Goal: Transaction & Acquisition: Purchase product/service

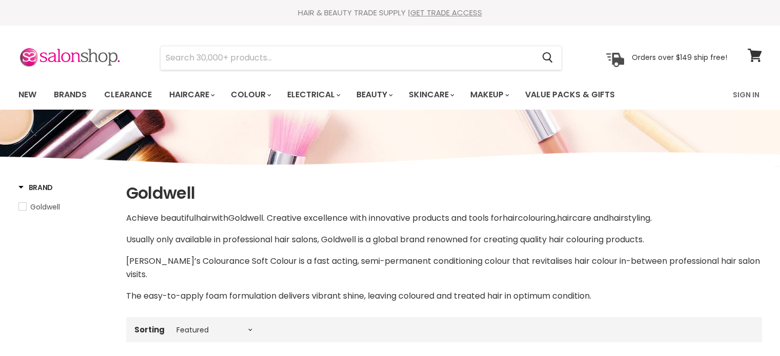
select select "manual"
click at [257, 59] on input "Search" at bounding box center [348, 58] width 374 height 24
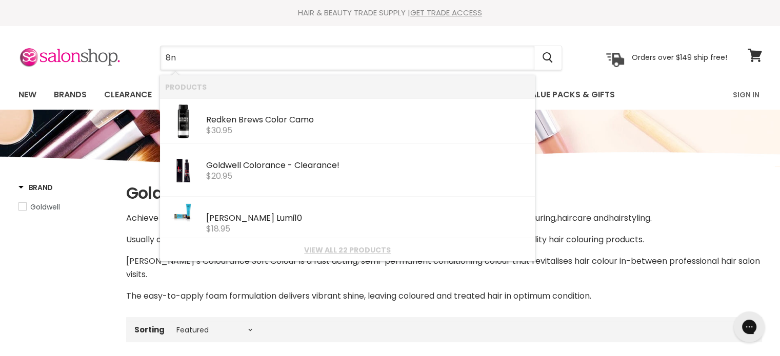
type input "8"
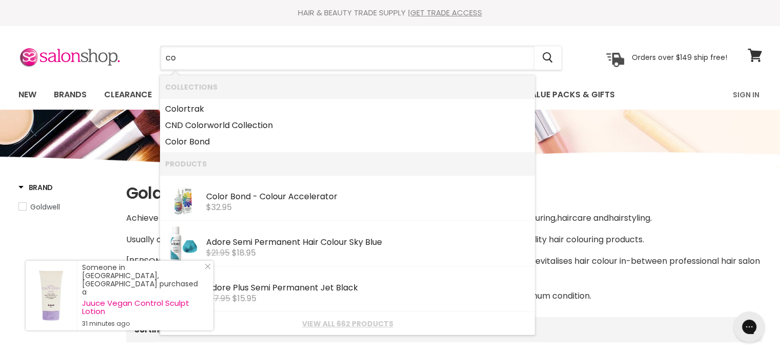
type input "c"
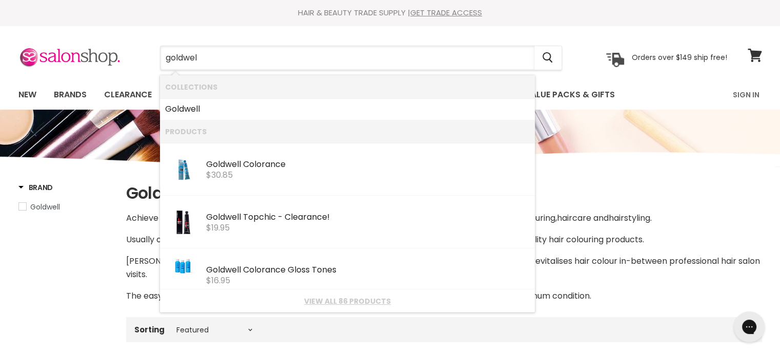
type input "goldwell"
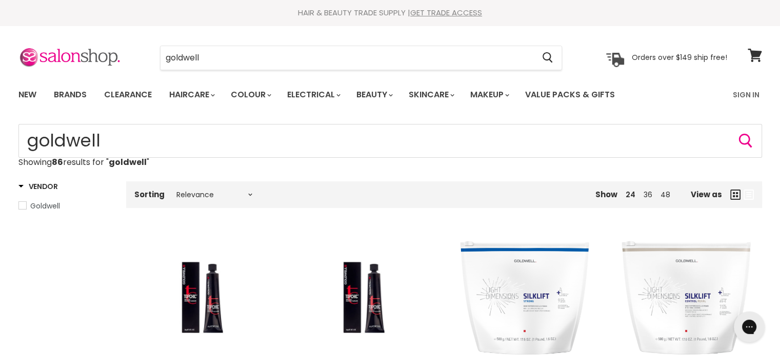
scroll to position [154, 0]
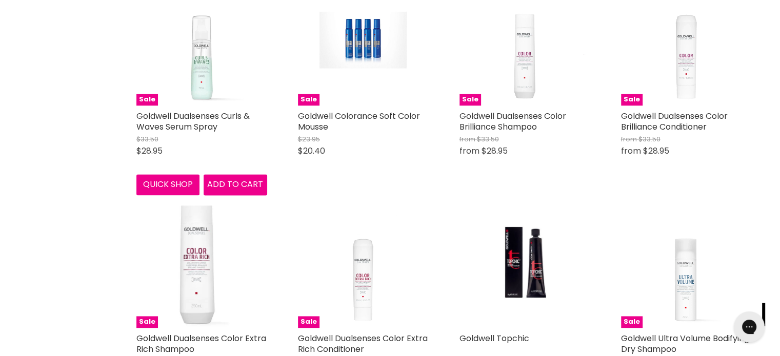
scroll to position [1385, 0]
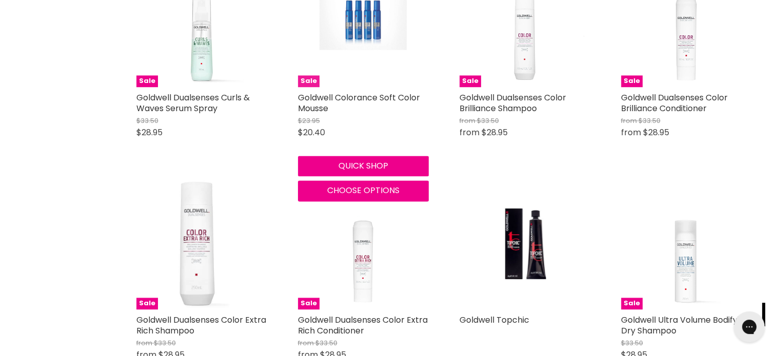
click at [343, 38] on img "Main content" at bounding box center [363, 21] width 87 height 131
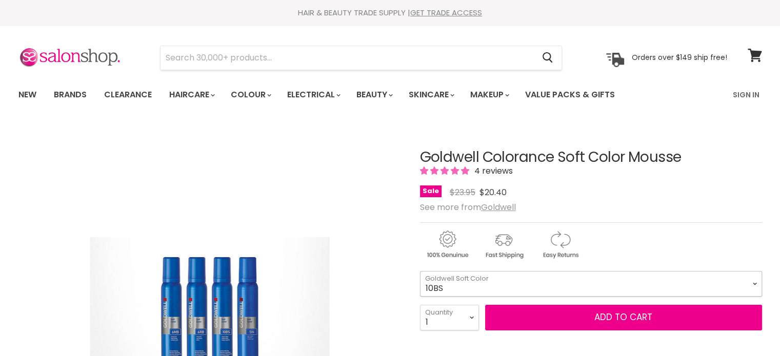
click at [755, 284] on select "10BS 10P 10V" at bounding box center [591, 284] width 342 height 26
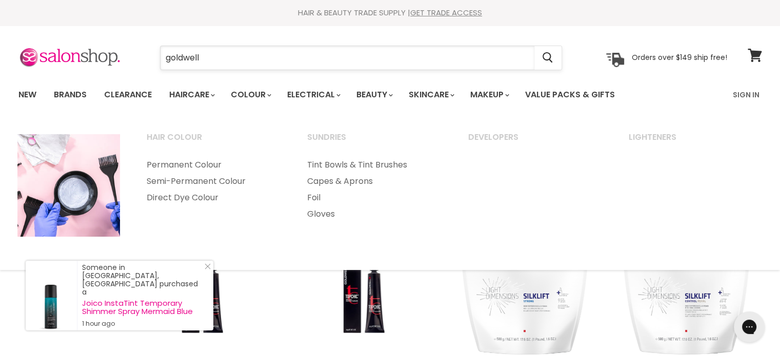
click at [269, 61] on input "goldwell" at bounding box center [348, 58] width 374 height 24
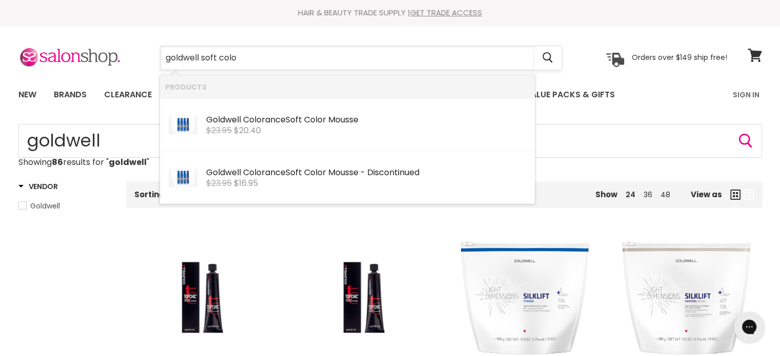
type input "goldwell soft color"
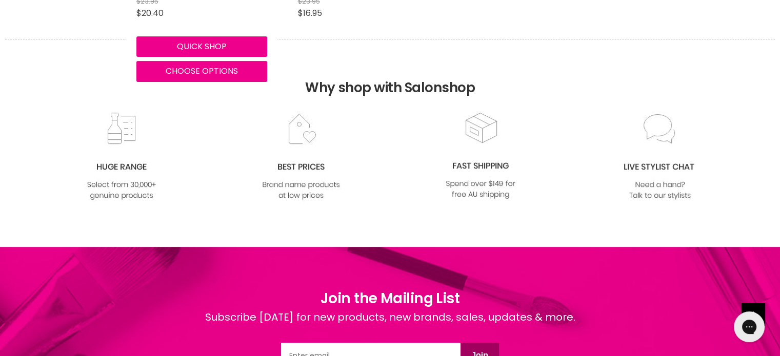
scroll to position [256, 0]
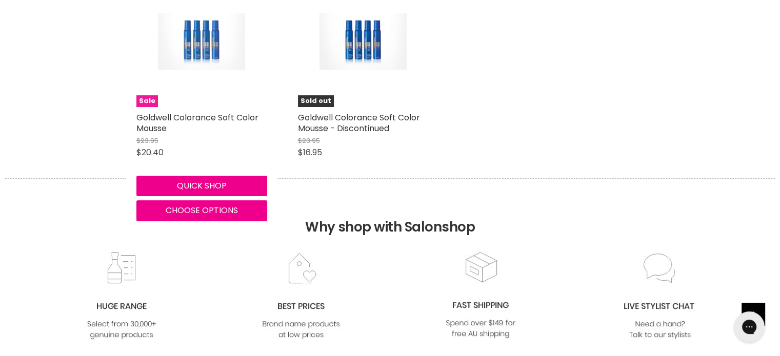
click at [207, 48] on img "Main content" at bounding box center [201, 41] width 87 height 131
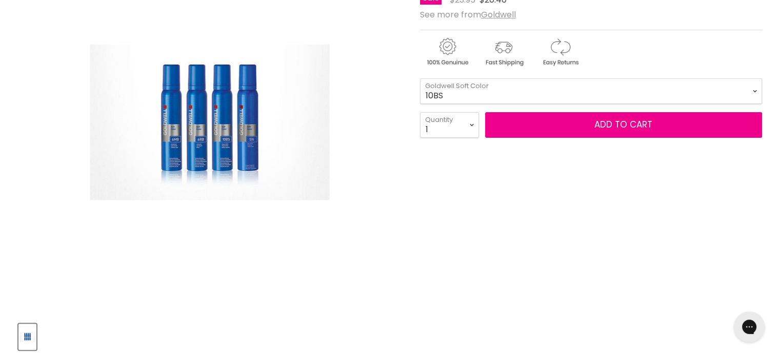
scroll to position [205, 0]
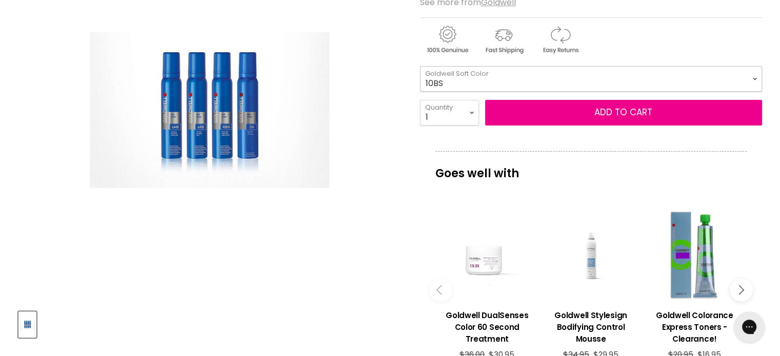
click at [753, 77] on select "10BS 10P 10V" at bounding box center [591, 79] width 342 height 26
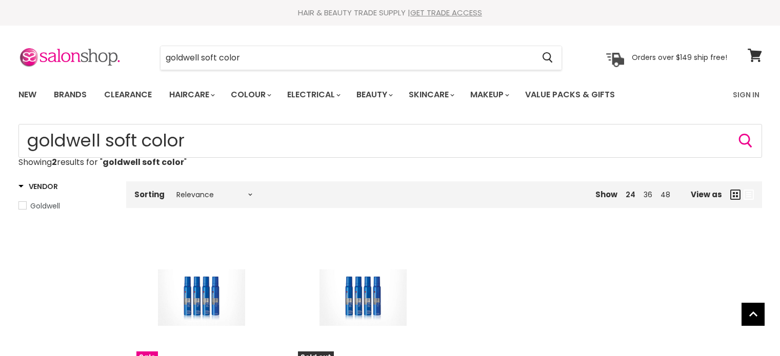
scroll to position [222, 0]
